Goal: Transaction & Acquisition: Purchase product/service

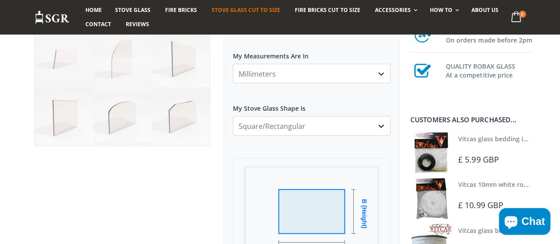
scroll to position [133, 0]
click at [310, 68] on select "Millimeters Centimeters Inches" at bounding box center [312, 73] width 158 height 19
select select "cm"
click at [233, 64] on select "Millimeters Centimeters Inches" at bounding box center [312, 73] width 158 height 19
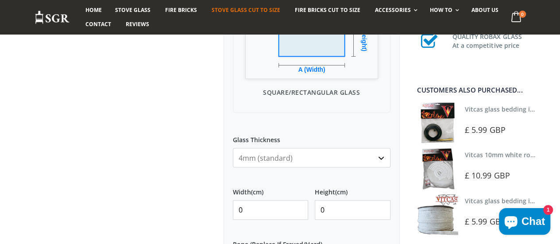
scroll to position [399, 0]
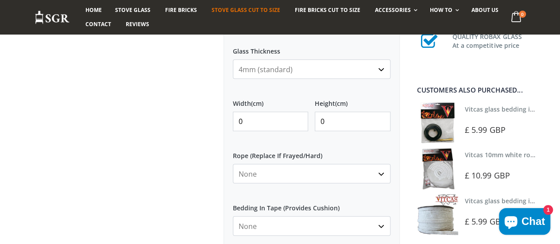
click at [257, 119] on input "0" at bounding box center [270, 121] width 75 height 19
drag, startPoint x: 254, startPoint y: 122, endPoint x: 175, endPoint y: 115, distance: 80.0
click at [175, 115] on div "Custom Cut Robax® Stove Glass 300 reviews Pool Type Pool #1 Pool #2 Pool #3 Poo…" at bounding box center [217, 45] width 379 height 683
drag, startPoint x: 245, startPoint y: 120, endPoint x: 202, endPoint y: 115, distance: 44.2
click at [202, 115] on div "Custom Cut Robax® Stove Glass 300 reviews Pool Type Pool #1 Pool #2 Pool #3 Poo…" at bounding box center [217, 45] width 379 height 683
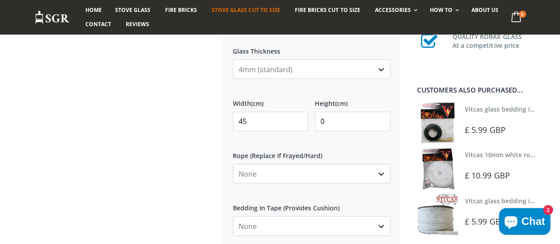
type input "45"
drag, startPoint x: 351, startPoint y: 122, endPoint x: 309, endPoint y: 122, distance: 41.6
click at [309, 122] on div "Width (cm) 45 Height (cm) 0" at bounding box center [312, 115] width 158 height 46
type input "34"
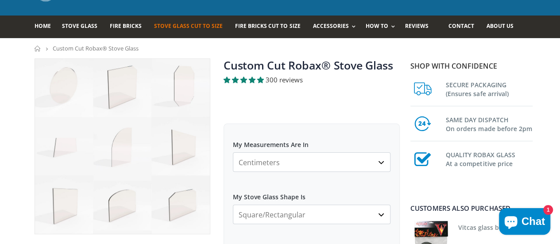
scroll to position [0, 0]
